Goal: Transaction & Acquisition: Book appointment/travel/reservation

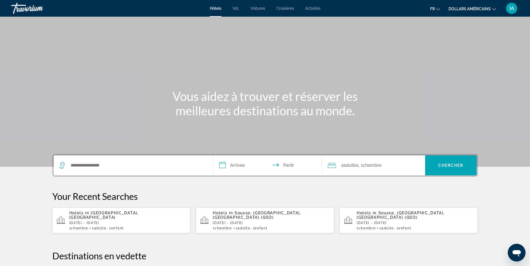
click at [495, 10] on button "dollars américains USD ($) MXN (Mexique$) CAD ($ CA) GBP (£) EUR (€) AUD (A$) N…" at bounding box center [473, 9] width 48 height 8
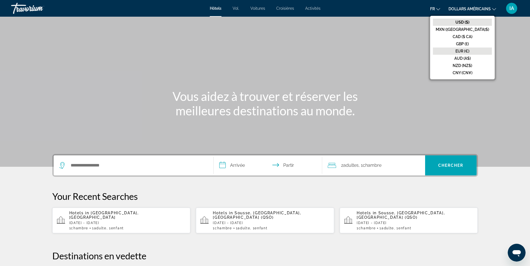
click at [485, 51] on button "EUR (€)" at bounding box center [462, 51] width 59 height 7
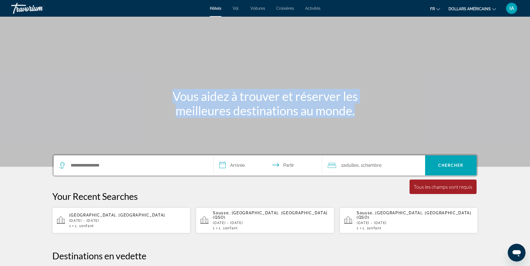
drag, startPoint x: 485, startPoint y: 51, endPoint x: 385, endPoint y: 108, distance: 114.5
click at [385, 108] on div "Vous aidez à trouver et réserver les meilleures destinations au monde." at bounding box center [265, 83] width 530 height 167
click at [138, 220] on p "[DATE] - [DATE]" at bounding box center [127, 221] width 117 height 4
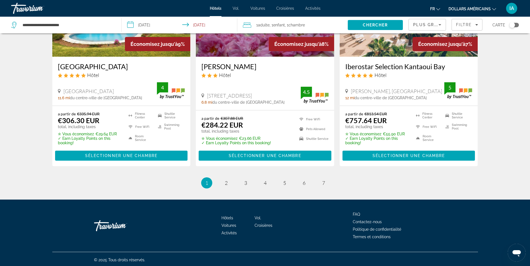
scroll to position [716, 0]
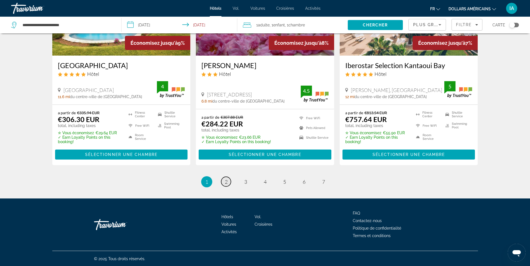
click at [228, 184] on link "page 2" at bounding box center [226, 182] width 10 height 10
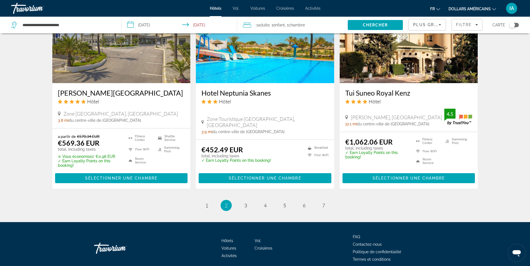
scroll to position [712, 0]
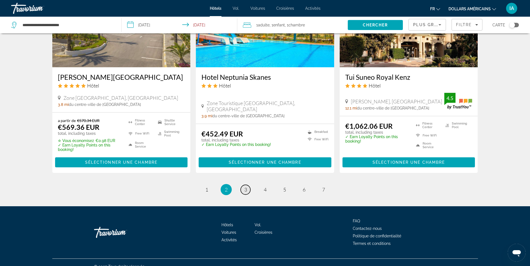
click at [245, 185] on link "page 3" at bounding box center [246, 190] width 10 height 10
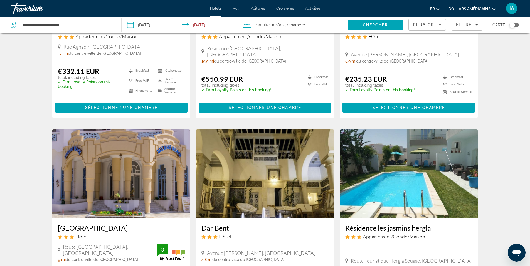
scroll to position [125, 0]
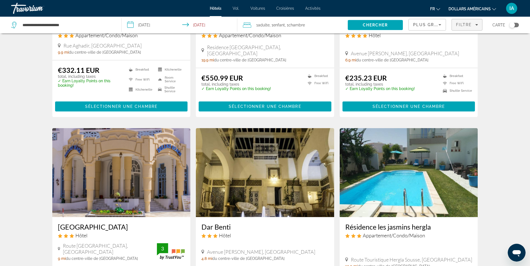
click at [477, 24] on icon "Filters" at bounding box center [476, 24] width 3 height 3
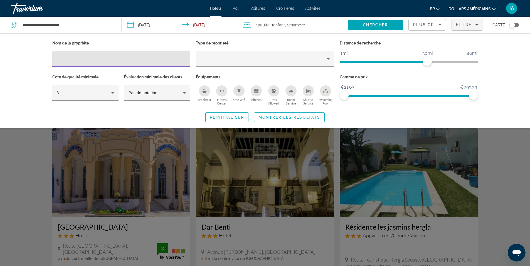
click at [117, 61] on input "Hotel Filters" at bounding box center [121, 59] width 129 height 7
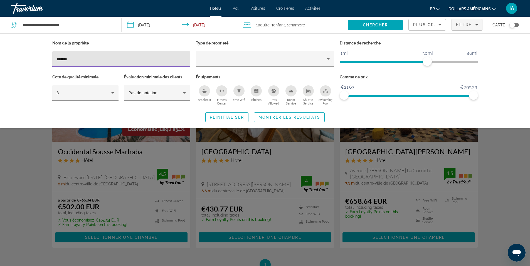
type input "******"
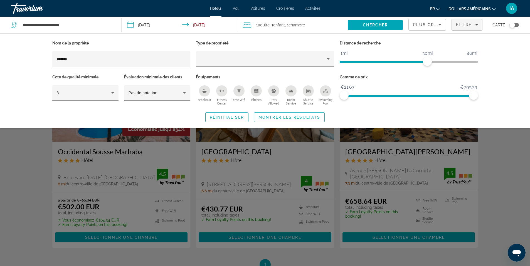
click at [276, 191] on div "Search widget" at bounding box center [265, 174] width 530 height 183
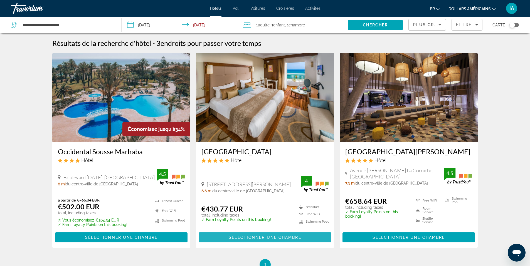
click at [282, 236] on span "Sélectionner une chambre" at bounding box center [265, 237] width 72 height 4
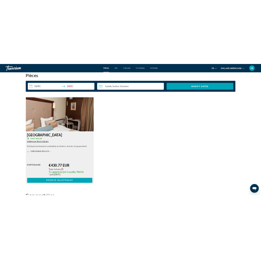
scroll to position [733, 0]
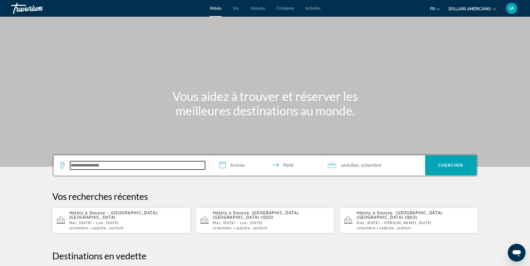
click at [147, 167] on input "Rechercher une destination hôtelière" at bounding box center [137, 165] width 135 height 8
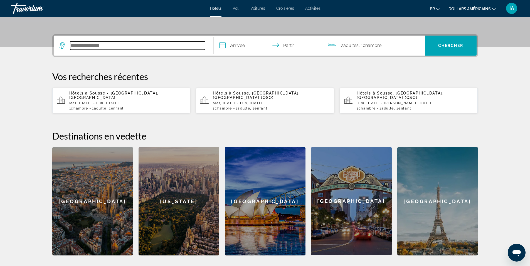
scroll to position [136, 0]
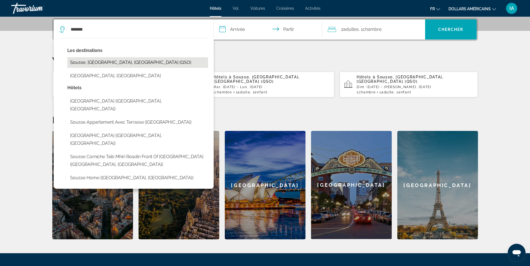
click at [101, 64] on button "Sousse, Sousse - Monastir, Tunisia (QSO)" at bounding box center [137, 62] width 141 height 11
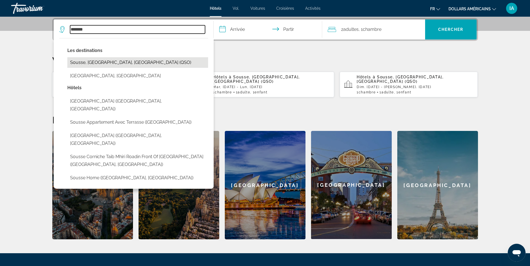
type input "**********"
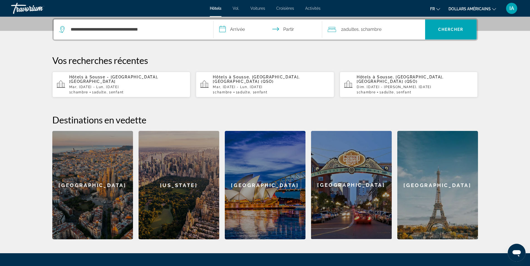
click at [159, 90] on div "1 Chambre pièces 1 adulte Adultes , 1 Enfant Enfants" at bounding box center [127, 92] width 117 height 4
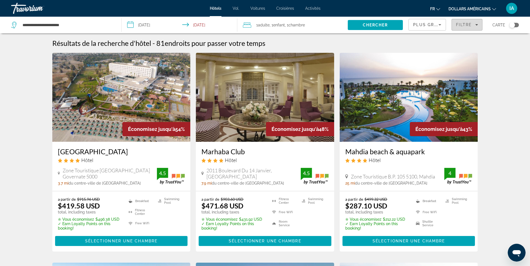
click at [463, 25] on span "Filtre" at bounding box center [464, 25] width 16 height 4
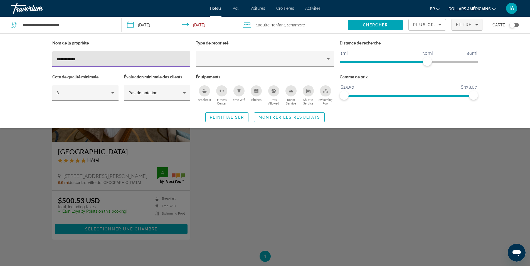
type input "**********"
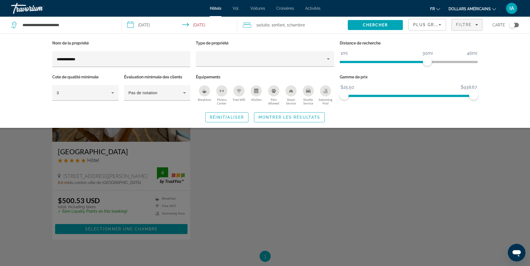
click at [113, 158] on div "Search widget" at bounding box center [265, 174] width 530 height 183
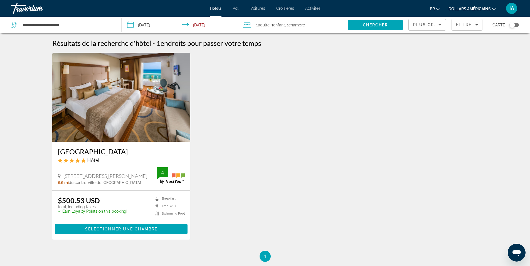
click at [130, 24] on input "**********" at bounding box center [181, 26] width 118 height 18
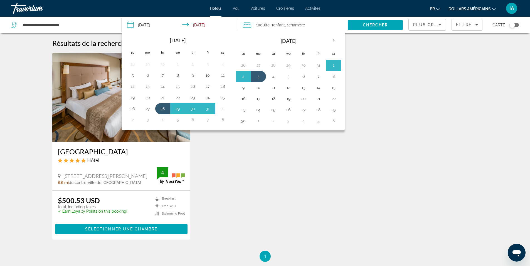
click at [235, 150] on div "Sousse Palace Hotel & Spa Hôtel 30 Avenue Habib Bourguiba, Sousse 6.6 mi du cen…" at bounding box center [265, 152] width 431 height 198
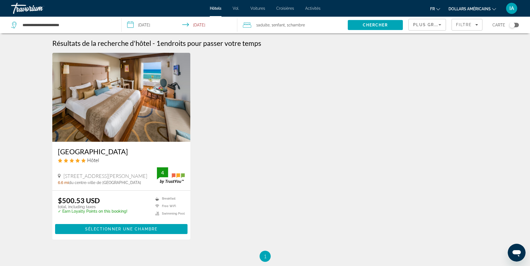
click at [493, 8] on icon "Changer de devise" at bounding box center [494, 9] width 4 height 4
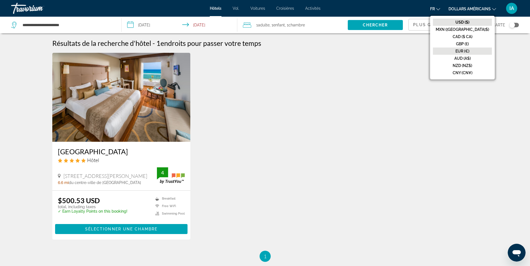
click at [469, 49] on font "EUR (€)" at bounding box center [463, 51] width 14 height 4
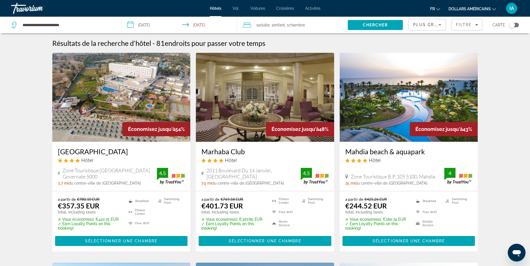
drag, startPoint x: 481, startPoint y: 49, endPoint x: 370, endPoint y: 48, distance: 110.8
click at [466, 25] on span "Filtre" at bounding box center [464, 25] width 16 height 4
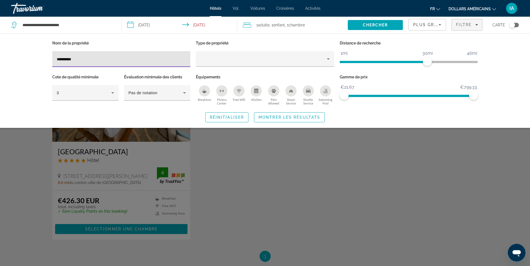
type input "**********"
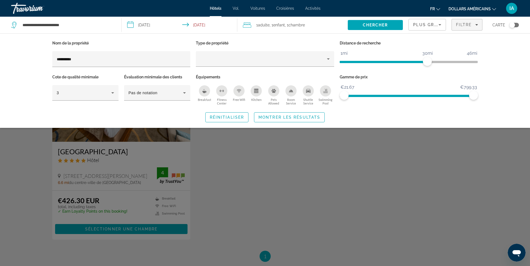
click at [159, 152] on div "Search widget" at bounding box center [265, 174] width 530 height 183
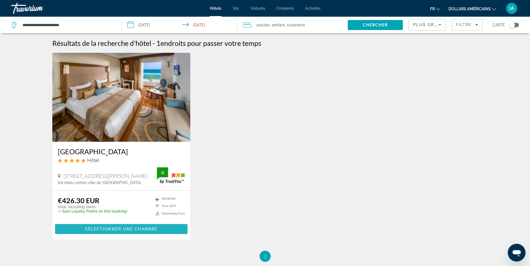
click at [126, 231] on span "Sélectionner une chambre" at bounding box center [121, 229] width 72 height 4
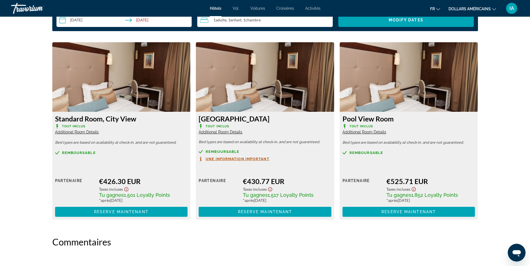
scroll to position [780, 0]
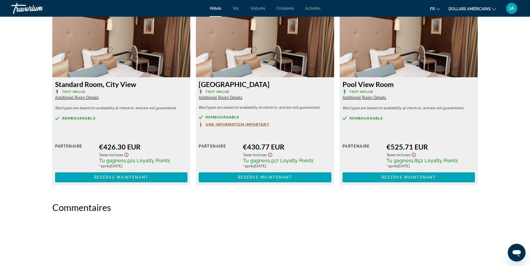
click at [90, 98] on span "Additional Room Details" at bounding box center [77, 97] width 44 height 4
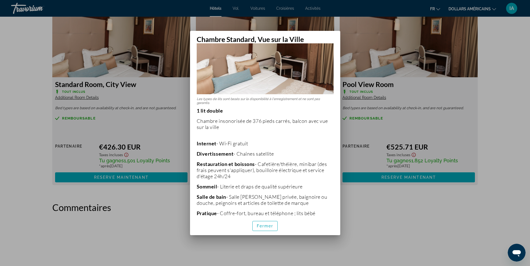
scroll to position [50, 0]
drag, startPoint x: 341, startPoint y: 134, endPoint x: 338, endPoint y: 142, distance: 8.1
click at [338, 142] on div "Chambre Standard, Vue sur la Ville Les types de lits sont basés sur la disponib…" at bounding box center [265, 133] width 156 height 204
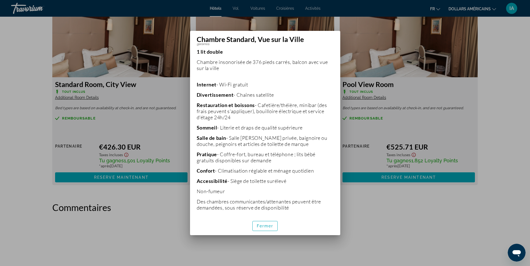
scroll to position [109, 0]
click at [271, 226] on font "Fermer" at bounding box center [265, 226] width 17 height 4
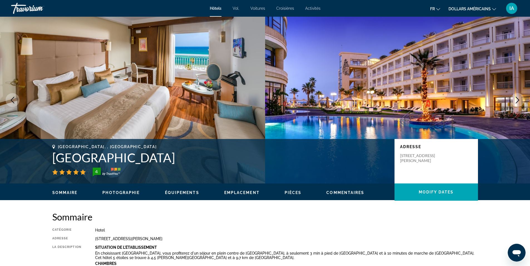
scroll to position [780, 0]
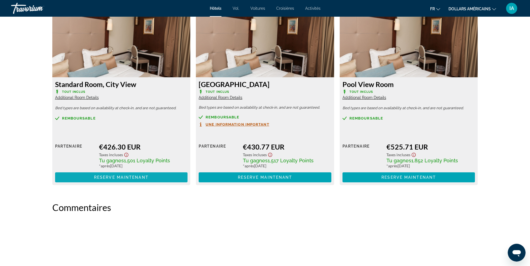
click at [154, 179] on span "Contenu principal" at bounding box center [121, 177] width 133 height 13
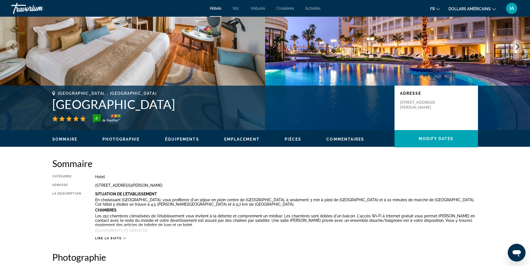
scroll to position [104, 0]
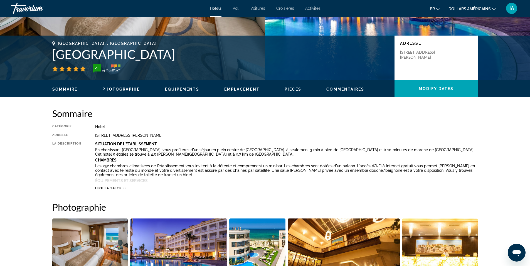
click at [124, 188] on icon "Contenu principal" at bounding box center [124, 188] width 3 height 3
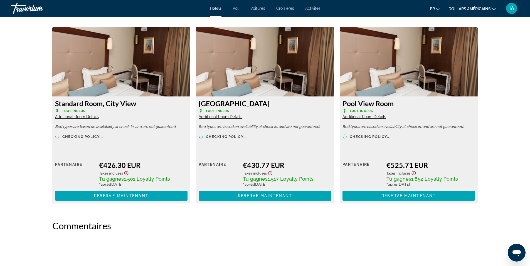
scroll to position [822, 0]
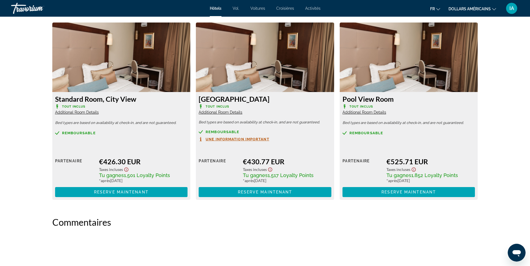
click at [229, 110] on span "Additional Room Details" at bounding box center [221, 112] width 44 height 4
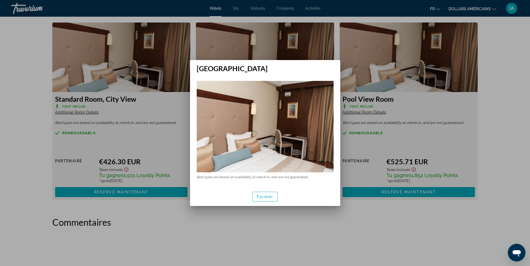
scroll to position [0, 0]
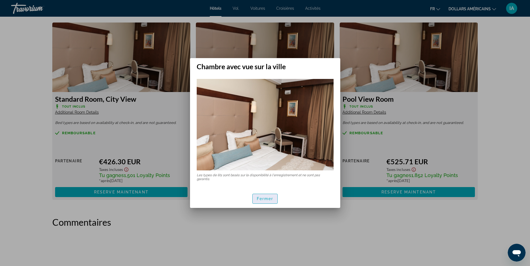
click at [270, 198] on font "Fermer" at bounding box center [265, 199] width 17 height 4
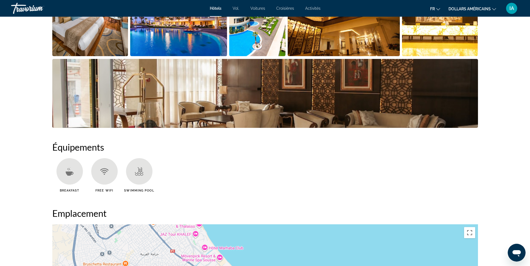
scroll to position [255, 0]
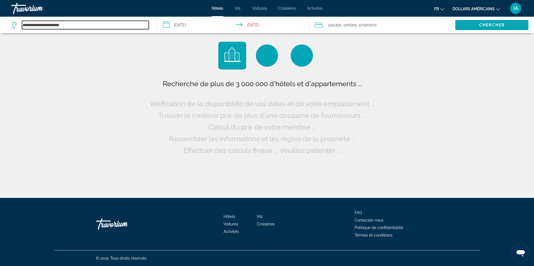
click at [90, 27] on input "**********" at bounding box center [85, 25] width 127 height 8
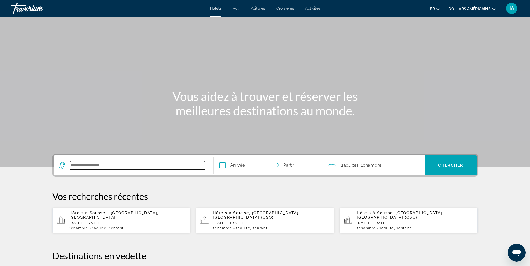
click at [127, 163] on input "Rechercher une destination hôtelière" at bounding box center [137, 165] width 135 height 8
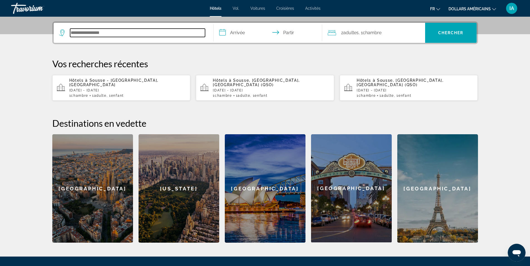
scroll to position [136, 0]
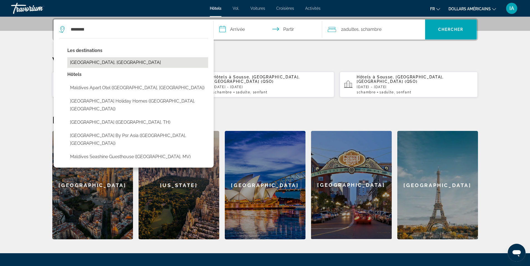
click at [105, 64] on button "Maldives, Maldives" at bounding box center [137, 62] width 141 height 11
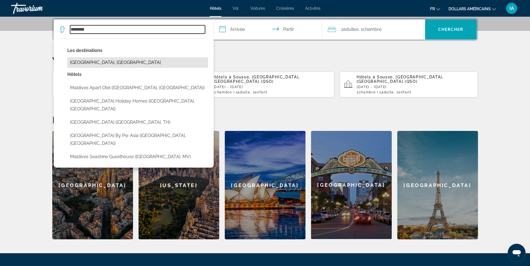
type input "**********"
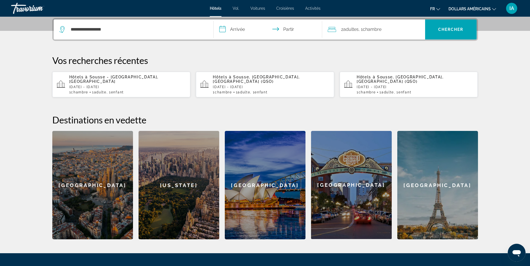
click at [222, 29] on input "**********" at bounding box center [269, 30] width 111 height 22
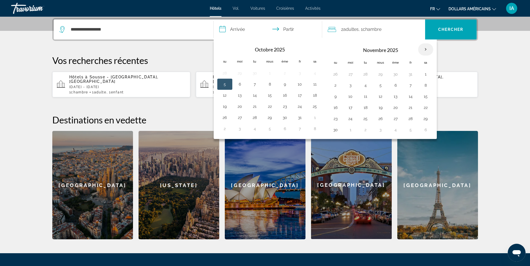
click at [428, 48] on th "Mois prochain" at bounding box center [425, 49] width 15 height 12
click at [424, 50] on th "Mois prochain" at bounding box center [425, 49] width 15 height 12
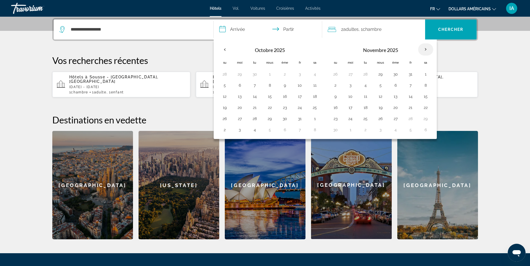
click at [424, 50] on th "Mois prochain" at bounding box center [425, 49] width 15 height 12
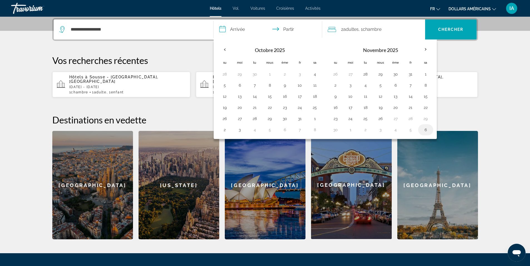
click at [427, 129] on button "6" at bounding box center [425, 130] width 9 height 8
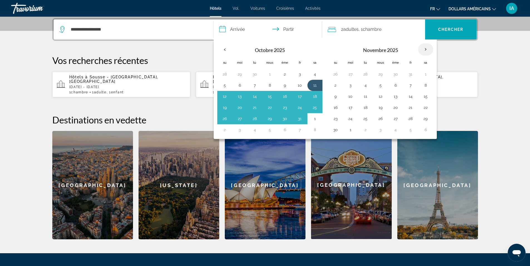
click at [425, 50] on th "Mois prochain" at bounding box center [425, 49] width 15 height 12
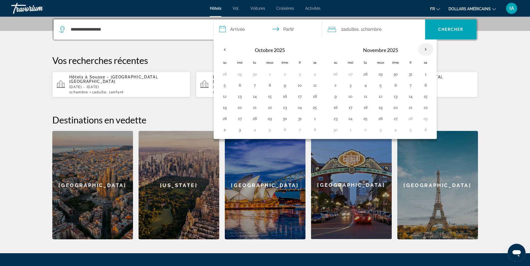
click at [425, 50] on th "Mois prochain" at bounding box center [425, 49] width 15 height 12
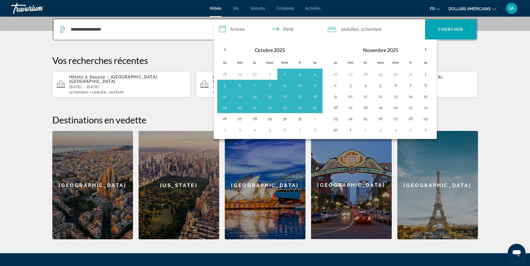
click at [221, 29] on input "**********" at bounding box center [269, 30] width 111 height 22
click at [426, 48] on th "Mois prochain" at bounding box center [425, 49] width 15 height 12
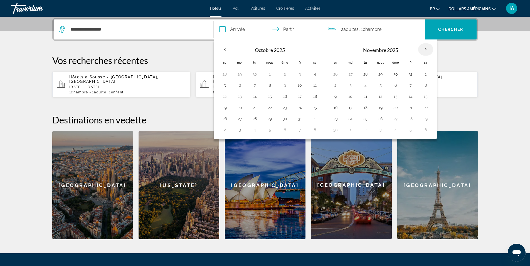
click at [426, 48] on th "Mois prochain" at bounding box center [425, 49] width 15 height 12
drag, startPoint x: 426, startPoint y: 48, endPoint x: 319, endPoint y: 42, distance: 107.6
click at [319, 42] on div "**********" at bounding box center [325, 90] width 223 height 100
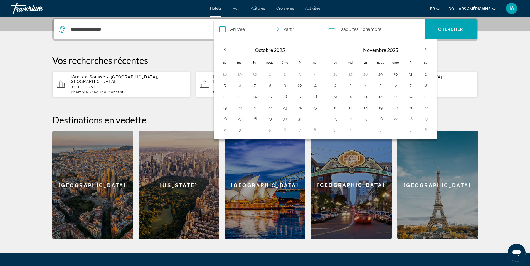
click at [292, 27] on input "**********" at bounding box center [269, 30] width 111 height 22
click at [290, 28] on input "**********" at bounding box center [269, 30] width 111 height 22
click at [193, 46] on div "**********" at bounding box center [265, 129] width 448 height 222
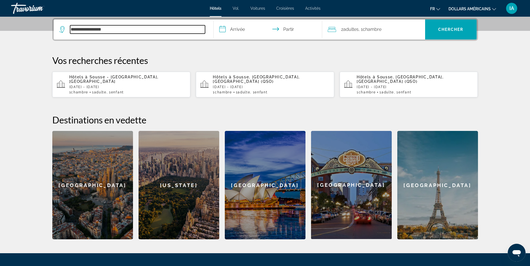
click at [191, 32] on input "**********" at bounding box center [137, 29] width 135 height 8
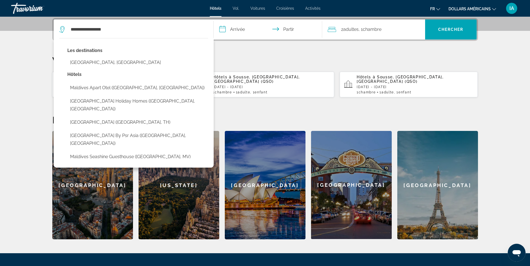
click at [220, 30] on input "**********" at bounding box center [269, 30] width 111 height 22
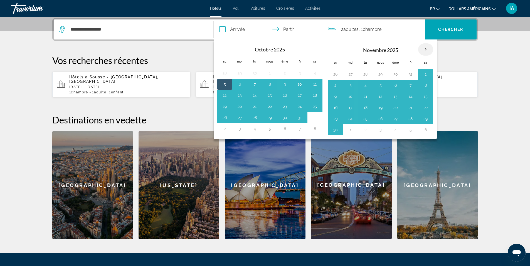
click at [424, 49] on th "Mois prochain" at bounding box center [425, 49] width 15 height 12
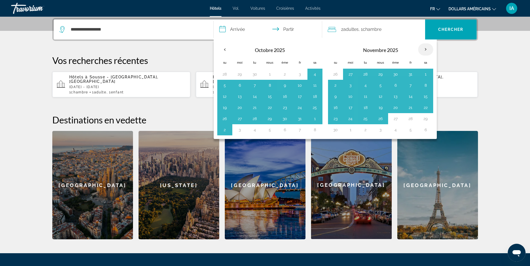
click at [424, 49] on th "Mois prochain" at bounding box center [425, 49] width 15 height 12
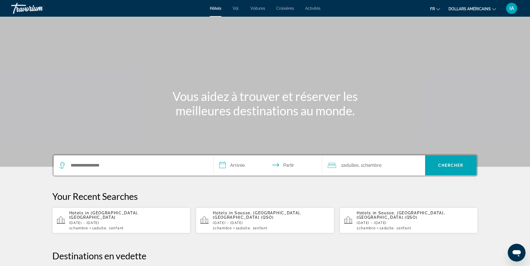
click at [223, 168] on input "**********" at bounding box center [269, 167] width 111 height 22
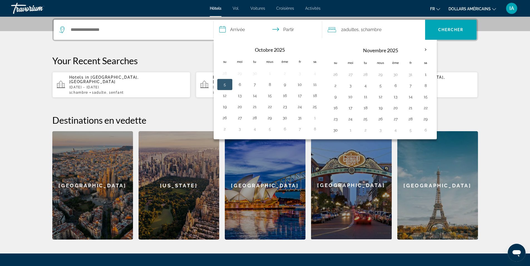
scroll to position [136, 0]
click at [427, 49] on th "Mois prochain" at bounding box center [425, 49] width 15 height 12
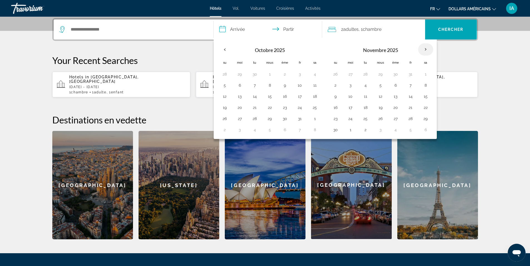
click at [427, 49] on th "Mois prochain" at bounding box center [425, 49] width 15 height 12
click at [424, 49] on th "Mois prochain" at bounding box center [425, 49] width 15 height 12
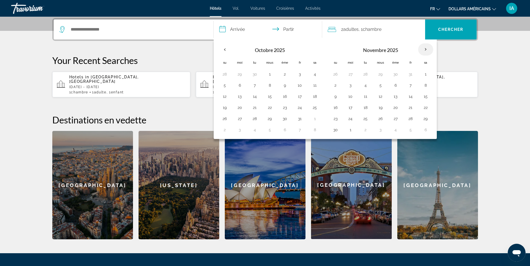
click at [424, 49] on th "Mois prochain" at bounding box center [425, 49] width 15 height 12
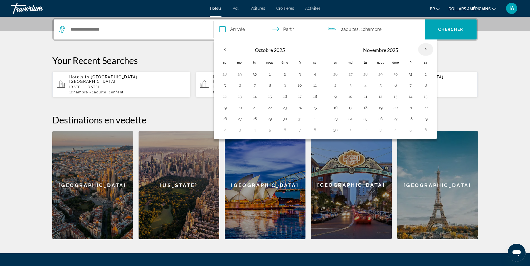
click at [424, 49] on th "Mois prochain" at bounding box center [425, 49] width 15 height 12
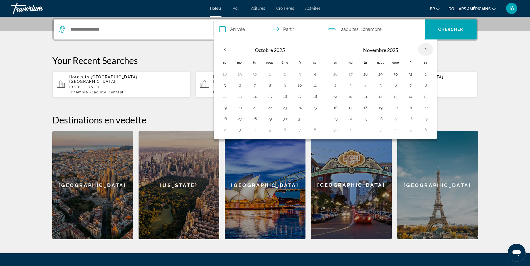
click at [424, 49] on th "Mois prochain" at bounding box center [425, 49] width 15 height 12
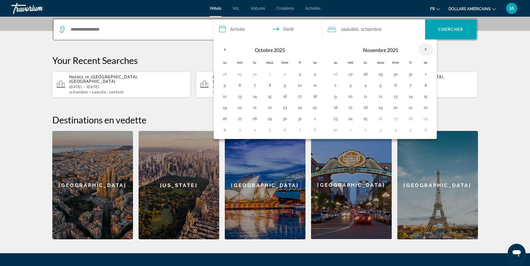
click at [424, 49] on th "Mois prochain" at bounding box center [425, 49] width 15 height 12
click at [427, 48] on th "Mois prochain" at bounding box center [425, 49] width 15 height 12
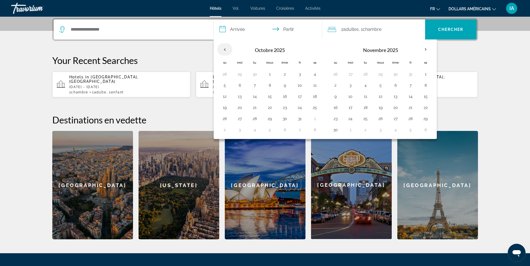
click at [223, 49] on th "Previous month" at bounding box center [224, 49] width 15 height 12
click at [425, 52] on th "Mois prochain" at bounding box center [425, 49] width 15 height 12
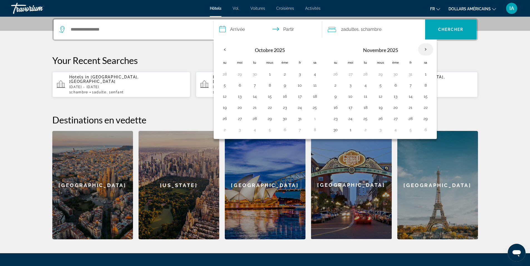
click at [425, 52] on th "Mois prochain" at bounding box center [425, 49] width 15 height 12
drag, startPoint x: 430, startPoint y: 45, endPoint x: 424, endPoint y: 51, distance: 9.1
click at [424, 51] on th "Mois prochain" at bounding box center [425, 49] width 15 height 12
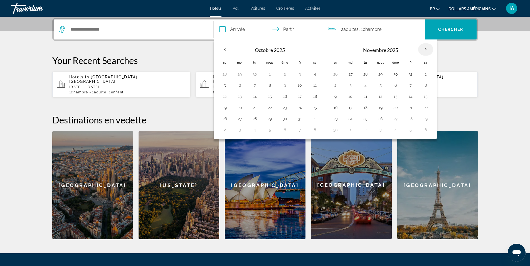
click at [424, 51] on th "Mois prochain" at bounding box center [425, 49] width 15 height 12
click at [205, 33] on div "Widget de recherche" at bounding box center [133, 29] width 149 height 20
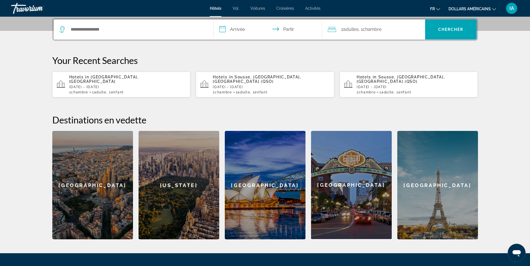
click at [493, 9] on icon "Changer de devise" at bounding box center [494, 9] width 4 height 4
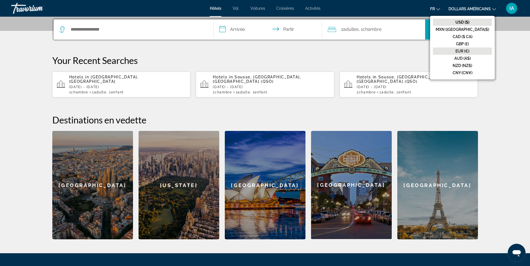
click at [469, 50] on font "EUR (€)" at bounding box center [463, 51] width 14 height 4
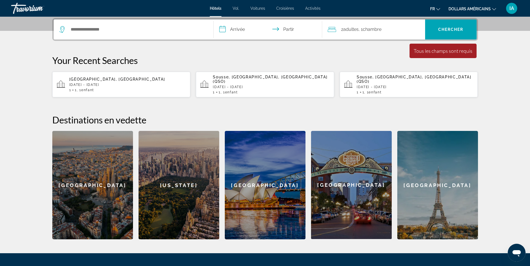
click at [223, 30] on input "**********" at bounding box center [269, 30] width 111 height 22
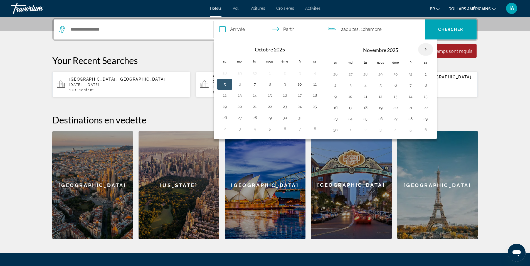
click at [426, 48] on th "Mois prochain" at bounding box center [425, 49] width 15 height 12
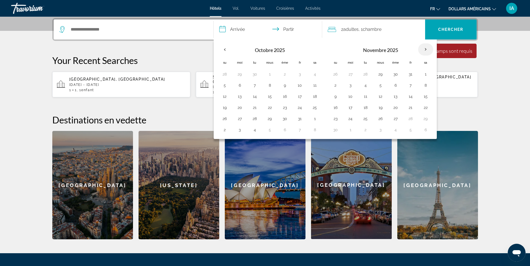
click at [426, 48] on th "Mois prochain" at bounding box center [425, 49] width 15 height 12
click at [187, 58] on p "Your Recent Searches" at bounding box center [265, 60] width 426 height 11
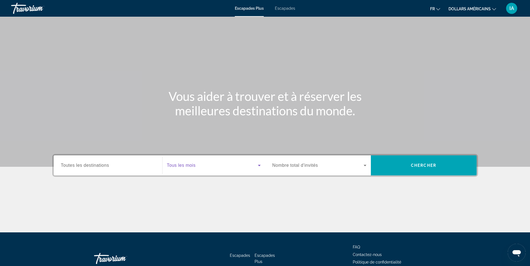
click at [259, 165] on icon "Widget de recherche" at bounding box center [259, 165] width 3 height 1
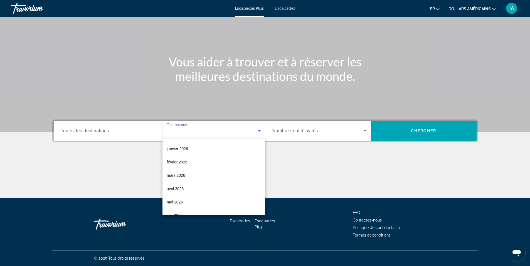
scroll to position [53, 0]
click at [211, 189] on mat-option "avril 2026" at bounding box center [214, 187] width 103 height 13
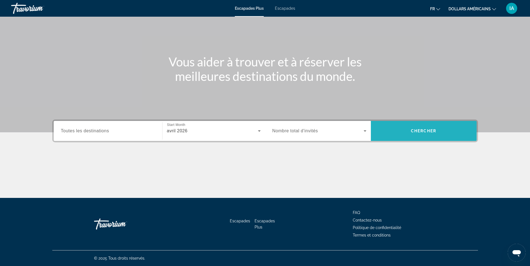
click at [412, 123] on span "Recherche" at bounding box center [424, 131] width 106 height 20
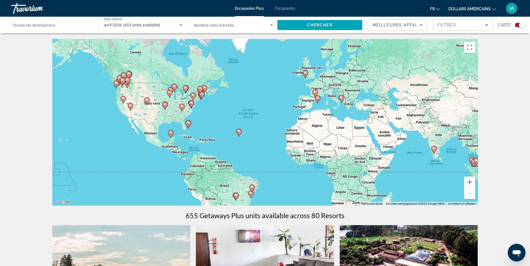
click at [88, 19] on div "Search widget" at bounding box center [52, 25] width 79 height 16
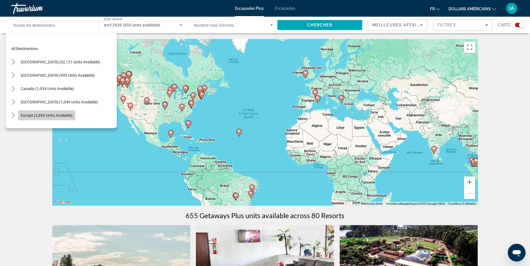
click at [67, 116] on span "Europe (2,869 units available)" at bounding box center [47, 115] width 52 height 4
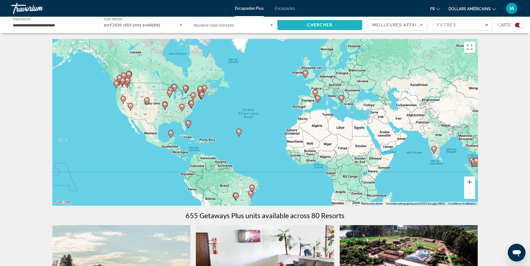
click at [303, 27] on span "Search" at bounding box center [319, 24] width 85 height 13
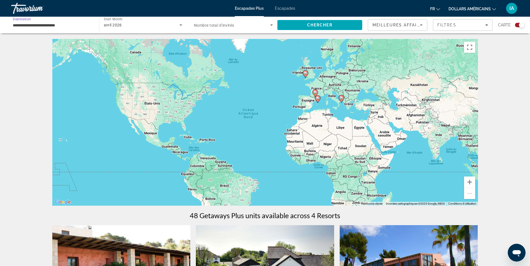
click at [90, 28] on input "**********" at bounding box center [52, 25] width 79 height 7
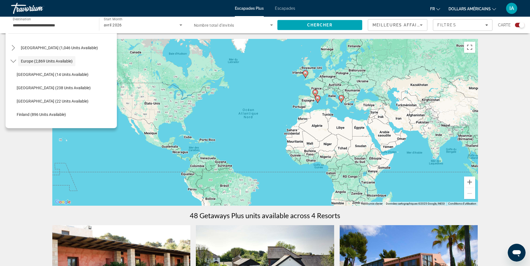
scroll to position [64, 0]
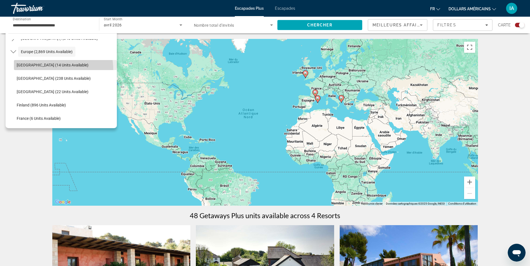
click at [48, 70] on span "Select destination: Andorra (14 units available)" at bounding box center [65, 64] width 103 height 13
type input "**********"
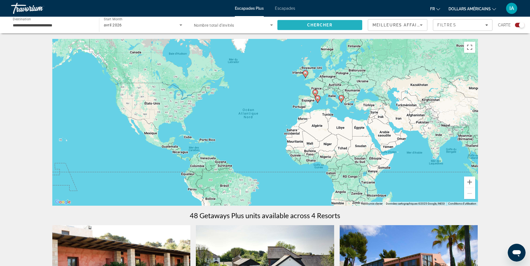
click at [290, 25] on span "Search" at bounding box center [319, 24] width 85 height 13
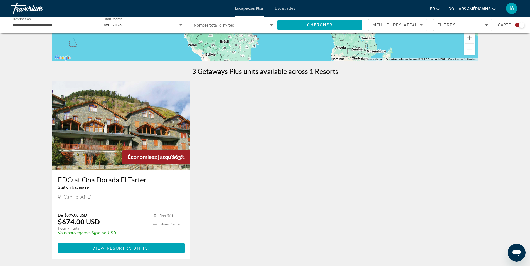
scroll to position [155, 0]
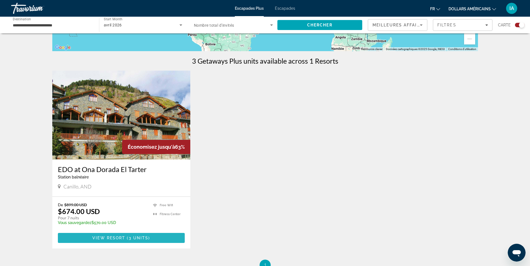
click at [159, 234] on span "Contenu principal" at bounding box center [121, 238] width 127 height 13
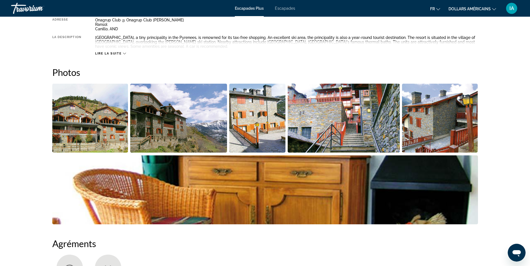
scroll to position [220, 0]
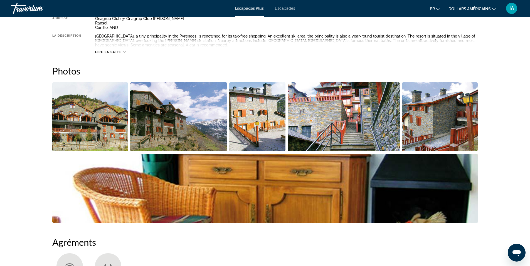
click at [123, 52] on icon "Contenu principal" at bounding box center [124, 52] width 3 height 3
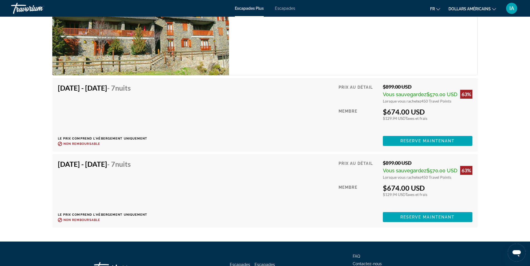
scroll to position [991, 0]
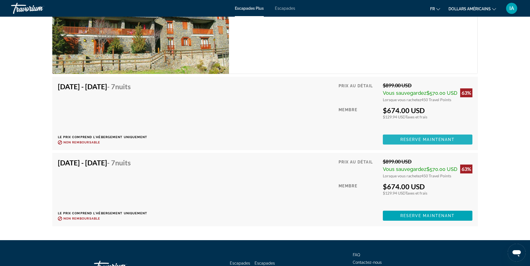
click at [452, 139] on span "Reserve maintenant" at bounding box center [427, 139] width 55 height 4
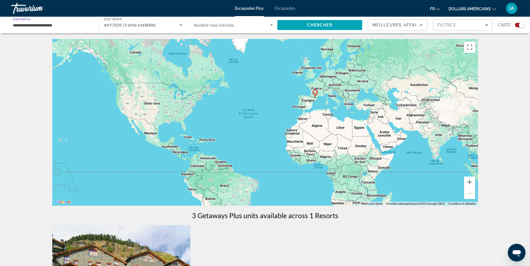
click at [88, 24] on input "**********" at bounding box center [52, 25] width 79 height 7
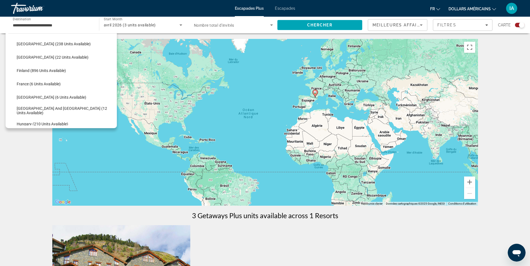
scroll to position [108, 0]
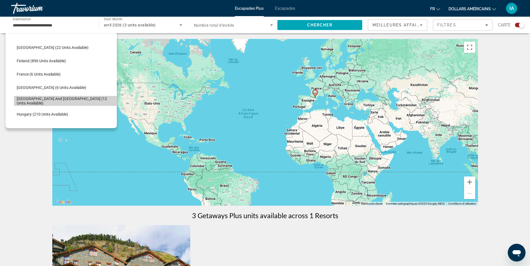
click at [81, 99] on span "Greece and Cyprus (12 units available)" at bounding box center [65, 101] width 97 height 9
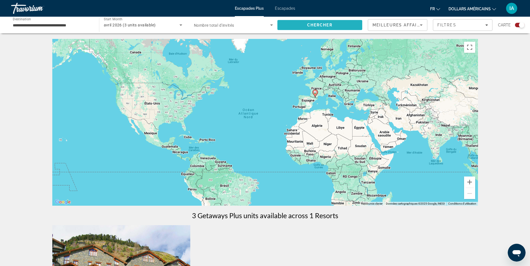
click at [319, 25] on span "Chercher" at bounding box center [319, 25] width 25 height 4
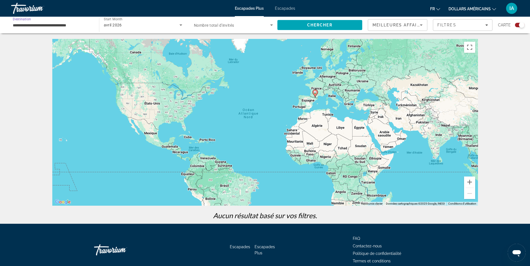
click at [69, 26] on input "**********" at bounding box center [52, 25] width 79 height 7
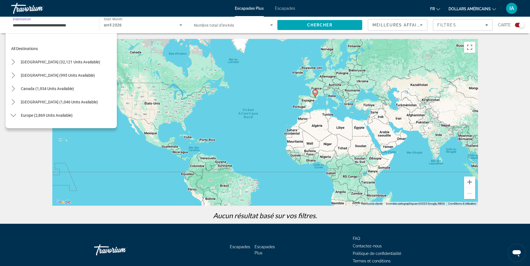
scroll to position [127, 0]
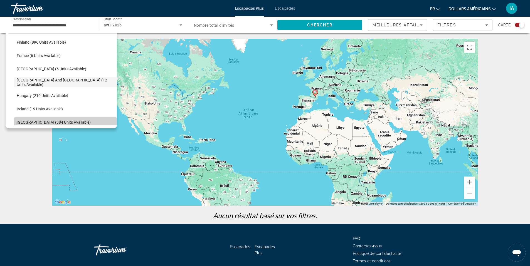
click at [66, 121] on span "Select destination: Italy (384 units available)" at bounding box center [65, 122] width 103 height 13
type input "**********"
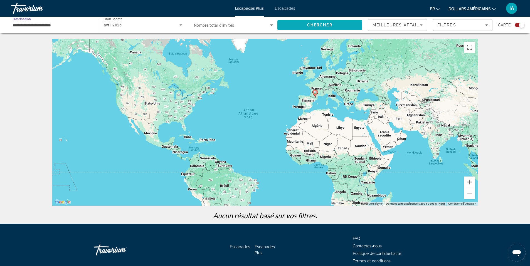
click at [323, 23] on span "Chercher" at bounding box center [319, 25] width 25 height 4
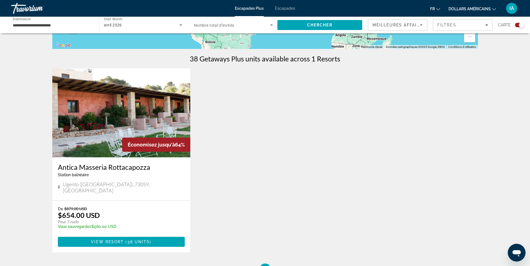
scroll to position [163, 0]
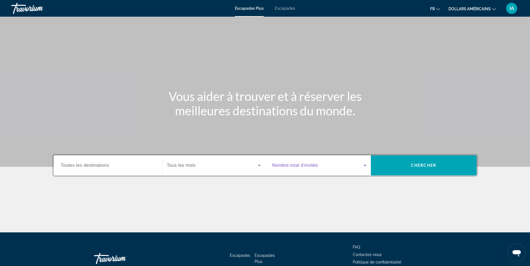
click at [367, 165] on icon "Widget de recherche" at bounding box center [365, 165] width 7 height 7
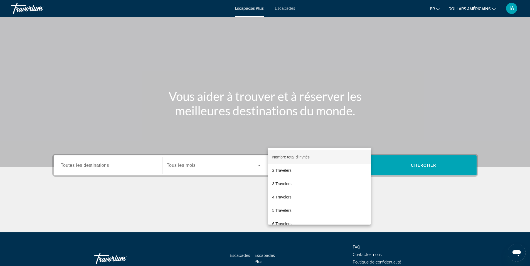
scroll to position [35, 0]
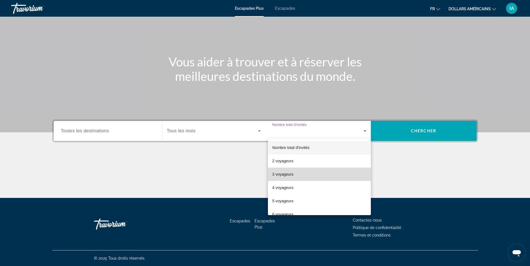
click at [328, 176] on mat-option "3 voyageurs" at bounding box center [319, 174] width 103 height 13
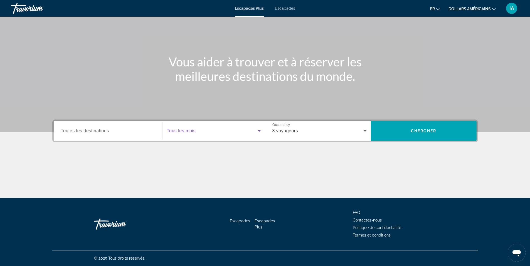
click at [194, 134] on span "Widget de recherche" at bounding box center [212, 131] width 91 height 7
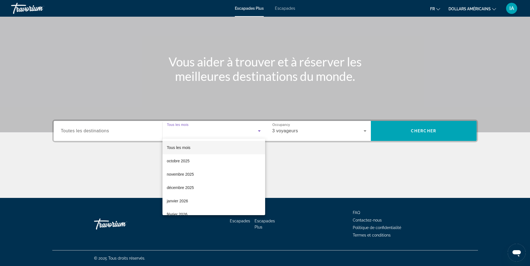
click at [127, 169] on div at bounding box center [265, 133] width 530 height 266
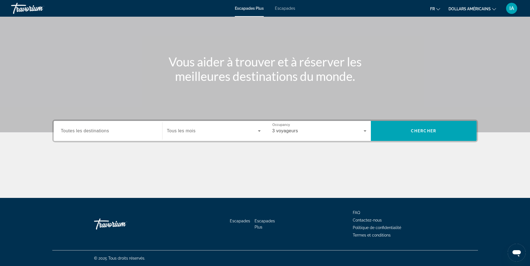
click at [110, 127] on div "Widget de recherche" at bounding box center [108, 131] width 94 height 16
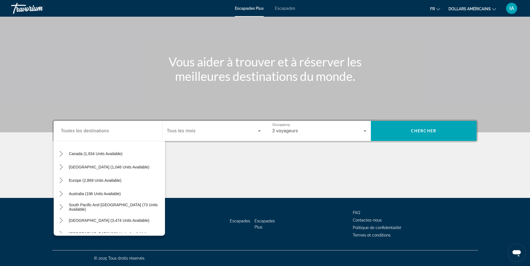
scroll to position [43, 0]
click at [107, 180] on span "Europe (2,869 units available)" at bounding box center [95, 180] width 53 height 4
type input "**********"
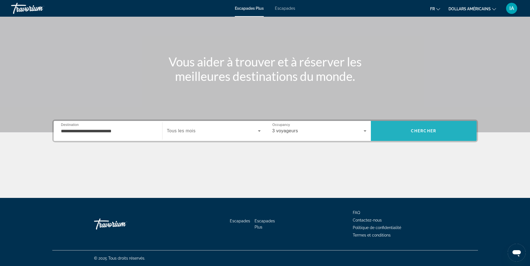
click at [427, 137] on span "Recherche" at bounding box center [424, 130] width 106 height 13
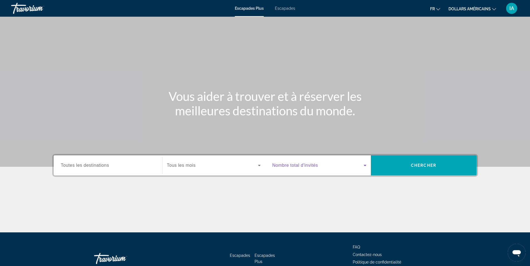
click at [365, 164] on icon "Widget de recherche" at bounding box center [365, 165] width 7 height 7
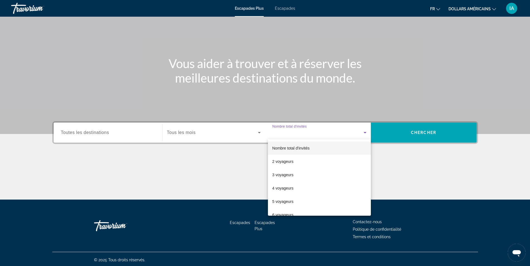
scroll to position [35, 0]
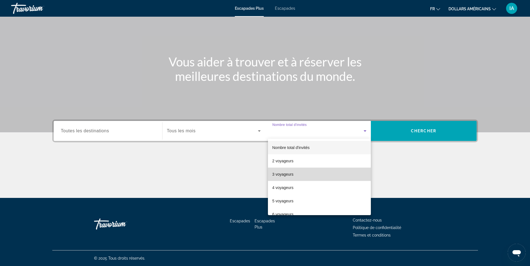
click at [335, 176] on mat-option "3 voyageurs" at bounding box center [319, 174] width 103 height 13
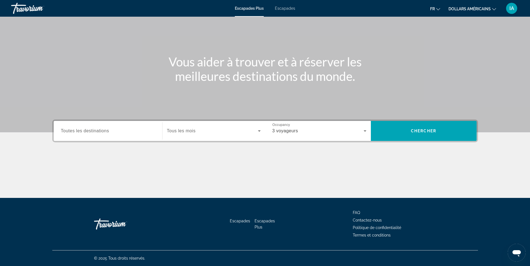
click at [496, 8] on icon "Changer de devise" at bounding box center [494, 9] width 4 height 4
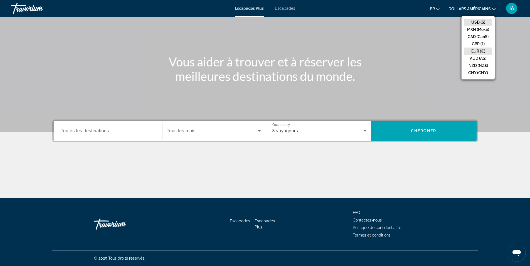
click at [486, 54] on button "EUR (€)" at bounding box center [478, 51] width 28 height 7
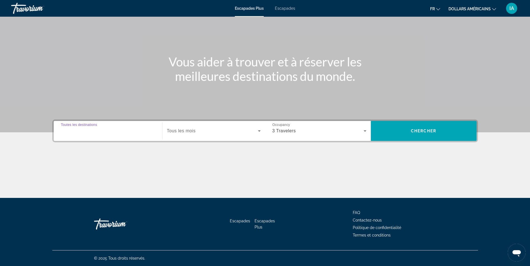
click at [126, 131] on input "Destination Toutes les destinations" at bounding box center [108, 131] width 94 height 7
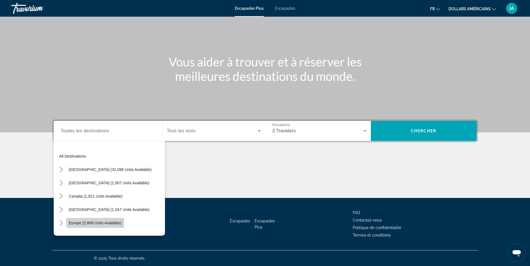
click at [114, 227] on span "Select destination: Europe (2,868 units available)" at bounding box center [95, 223] width 58 height 13
type input "**********"
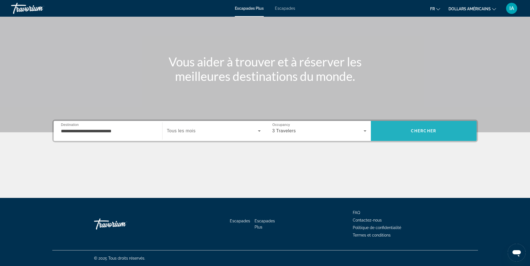
click at [409, 123] on span "Recherche" at bounding box center [424, 131] width 106 height 20
